Goal: Information Seeking & Learning: Compare options

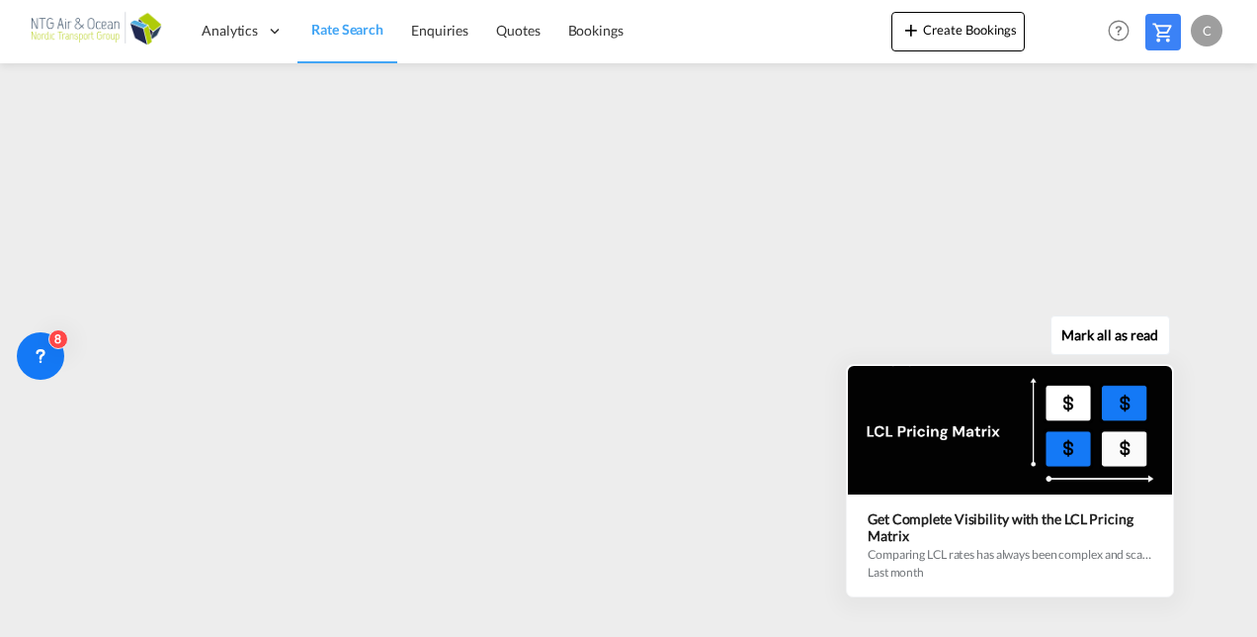
click at [924, 492] on div at bounding box center [1010, 430] width 324 height 129
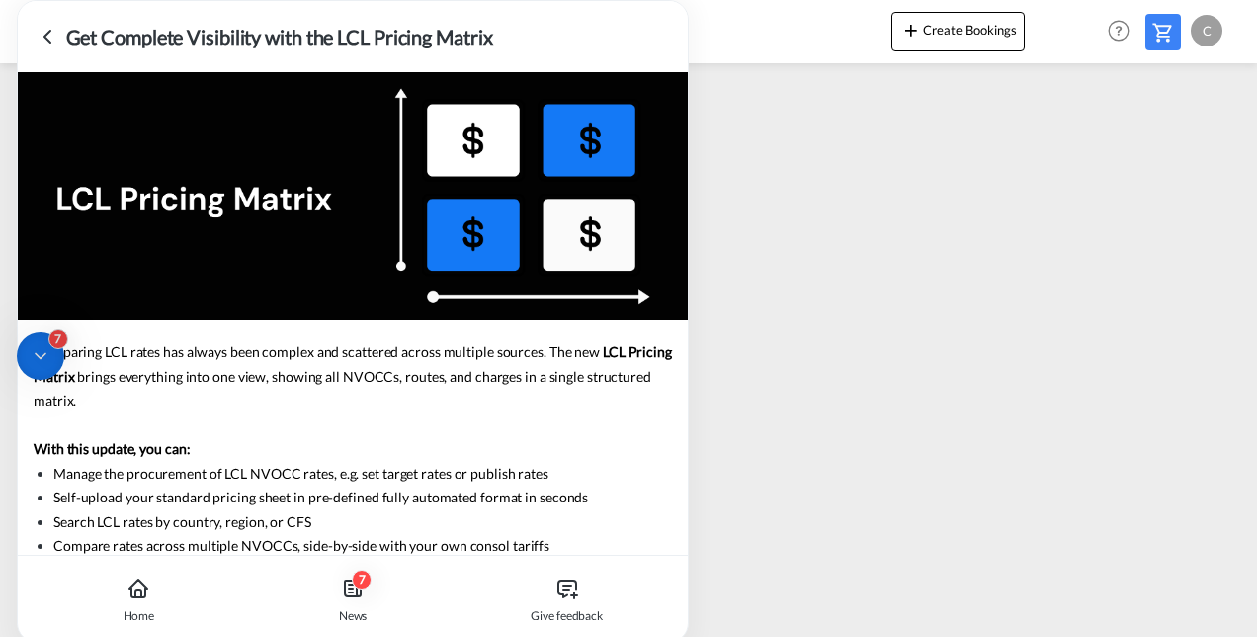
click at [45, 34] on icon at bounding box center [48, 37] width 24 height 24
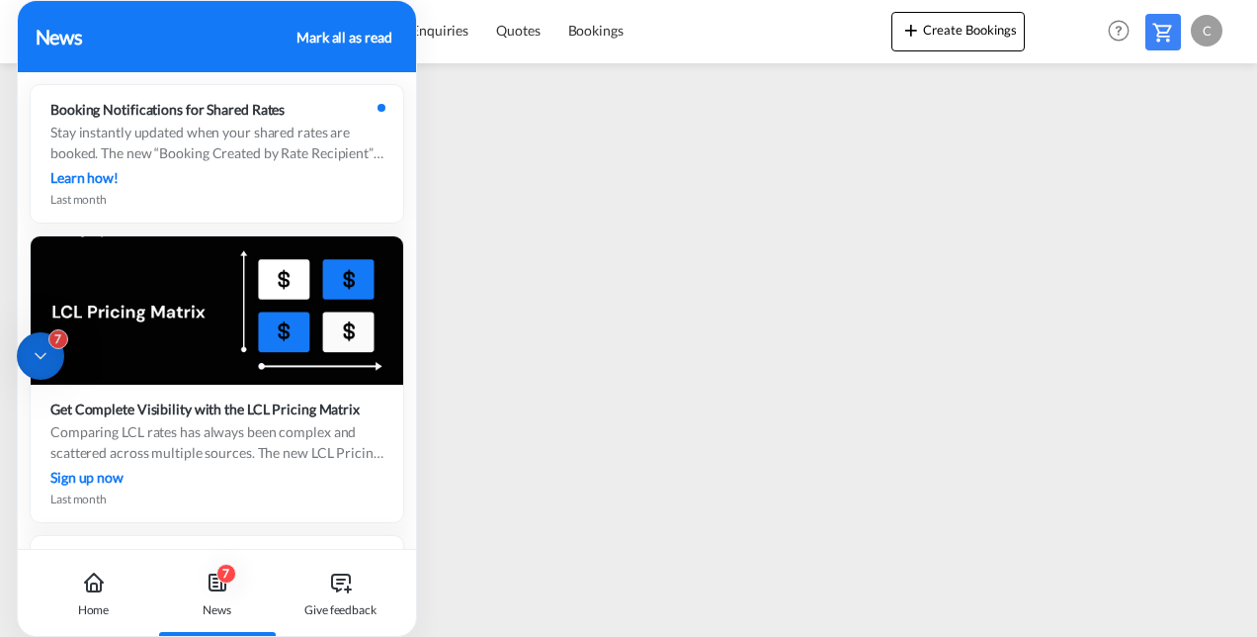
click at [342, 33] on div "Mark all as read" at bounding box center [344, 37] width 95 height 21
click at [349, 33] on div "Mark all as read" at bounding box center [344, 37] width 95 height 21
click at [85, 595] on div "Home" at bounding box center [94, 593] width 110 height 87
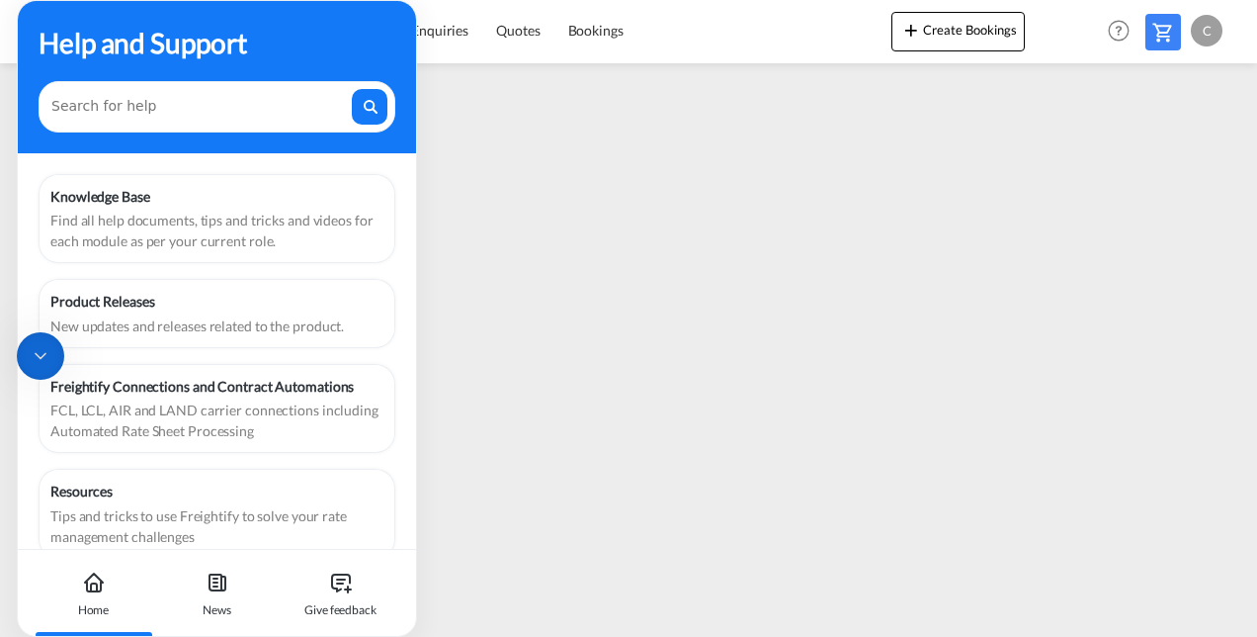
click at [326, 13] on div "Help and Support" at bounding box center [217, 77] width 398 height 152
click at [387, 12] on div "Help and Support" at bounding box center [217, 77] width 398 height 152
drag, startPoint x: 387, startPoint y: 18, endPoint x: 401, endPoint y: 65, distance: 49.7
click at [401, 65] on div "Help and Support" at bounding box center [217, 77] width 398 height 152
drag, startPoint x: 364, startPoint y: 24, endPoint x: 382, endPoint y: 30, distance: 18.8
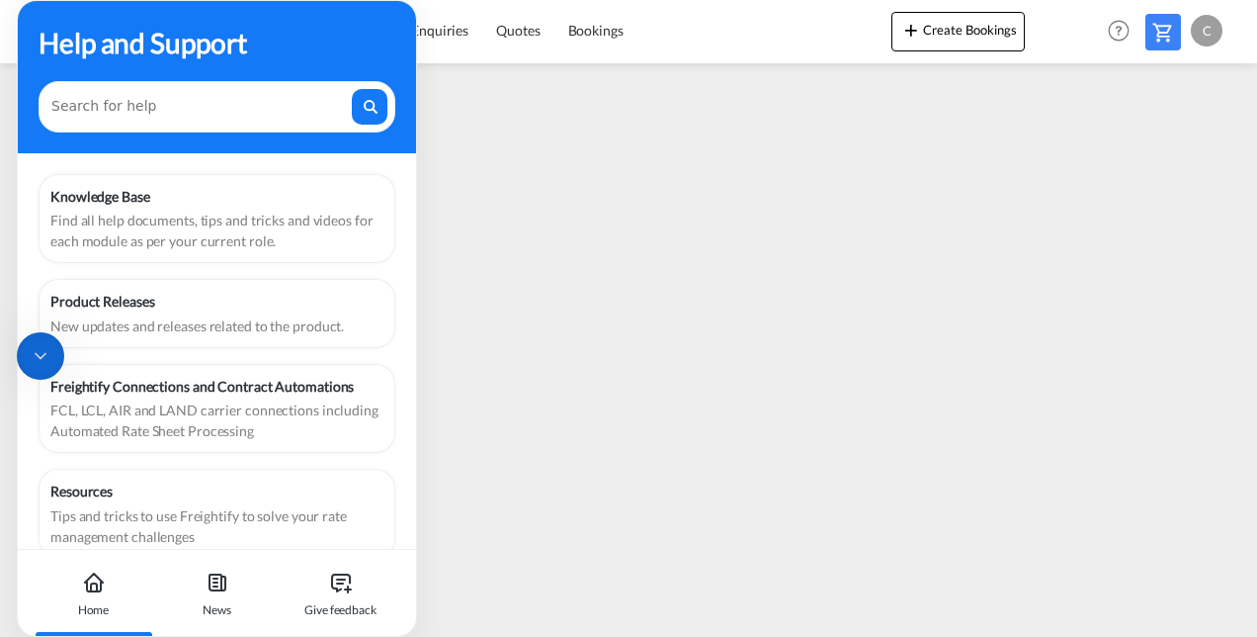
click at [382, 30] on div "Help and Support" at bounding box center [217, 43] width 357 height 42
drag, startPoint x: 293, startPoint y: 35, endPoint x: 277, endPoint y: 35, distance: 15.8
click at [277, 35] on div "Help and Support" at bounding box center [217, 43] width 357 height 42
click at [34, 352] on icon at bounding box center [41, 356] width 20 height 20
